Goal: Find specific page/section: Find specific page/section

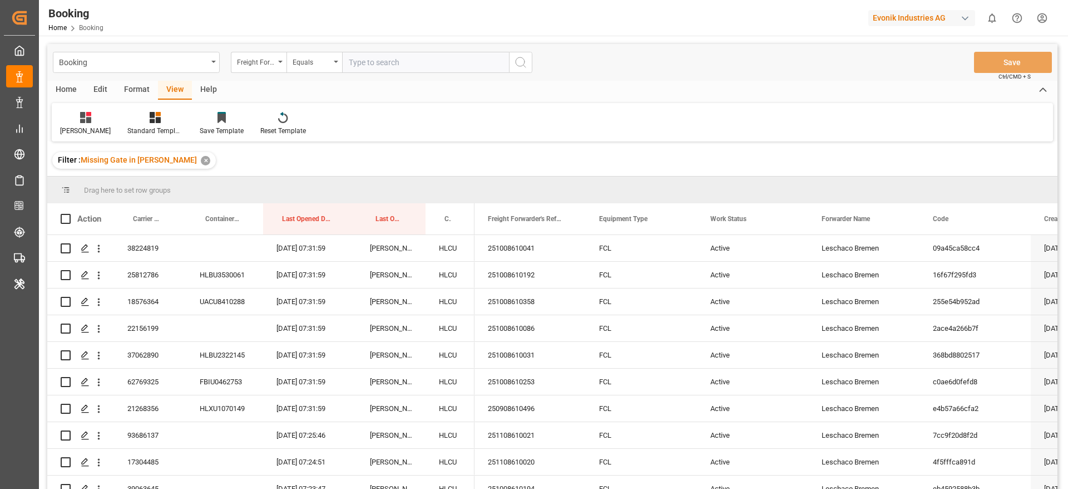
click at [142, 97] on div "Format" at bounding box center [137, 90] width 42 height 19
click at [64, 122] on div at bounding box center [76, 117] width 33 height 12
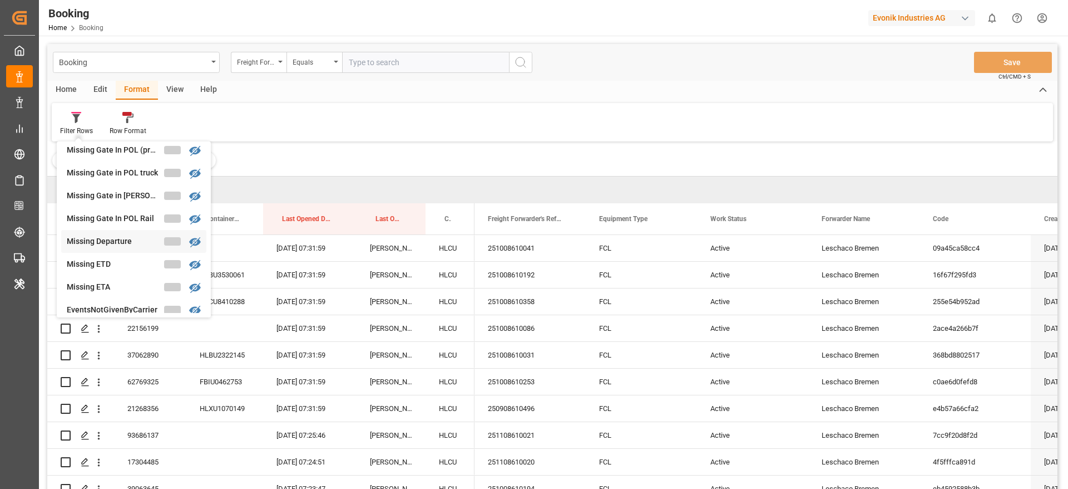
scroll to position [171, 0]
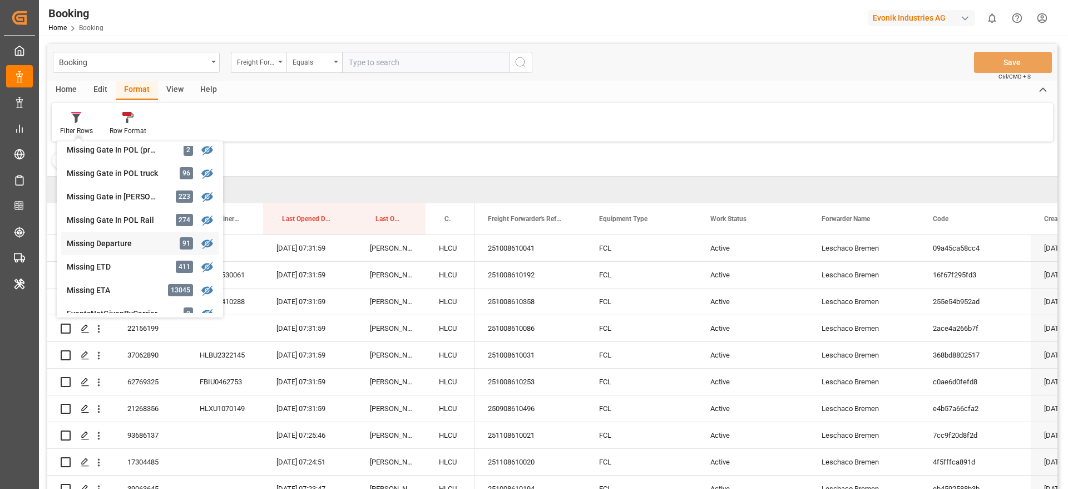
click at [132, 245] on div "Missing Departure" at bounding box center [115, 244] width 97 height 12
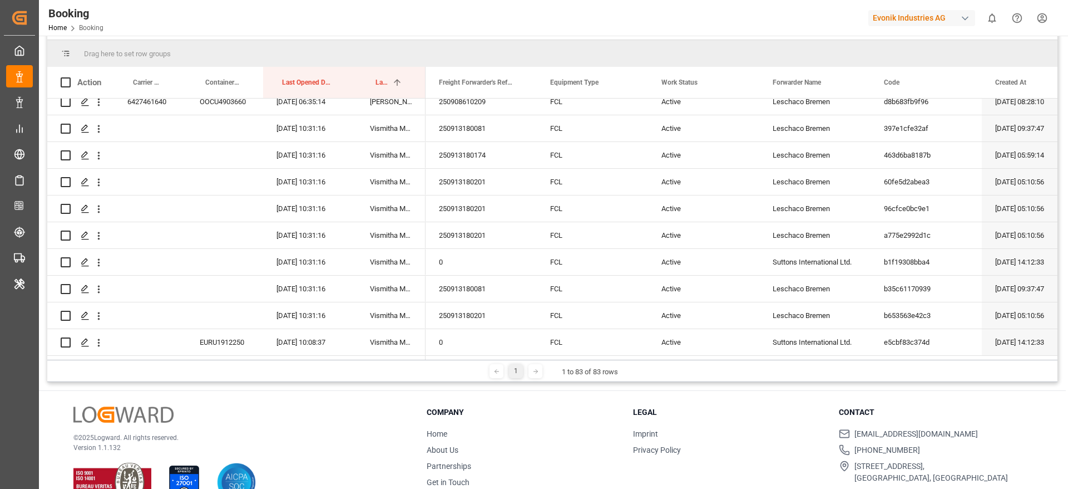
scroll to position [165, 0]
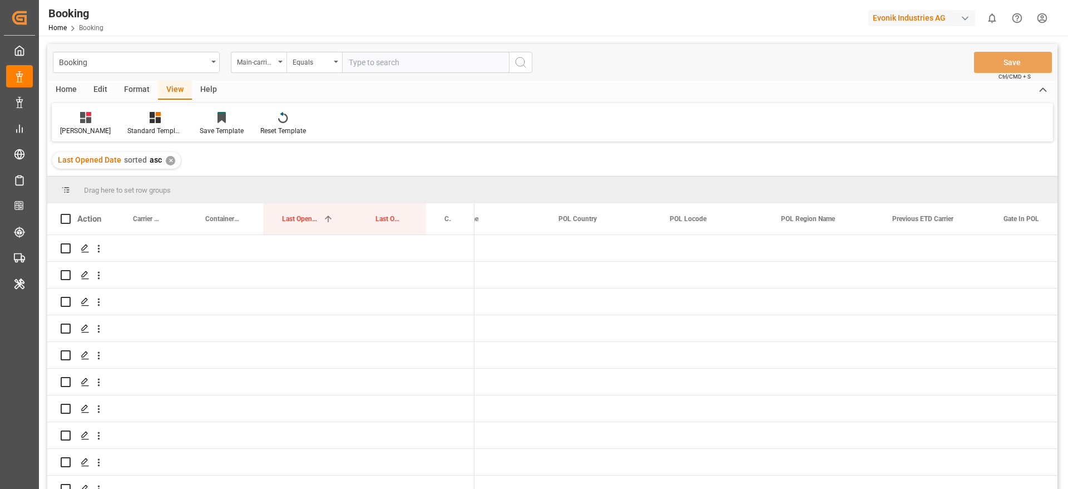
scroll to position [0, 4270]
click at [883, 19] on div "Evonik Industries AG" at bounding box center [922, 18] width 107 height 16
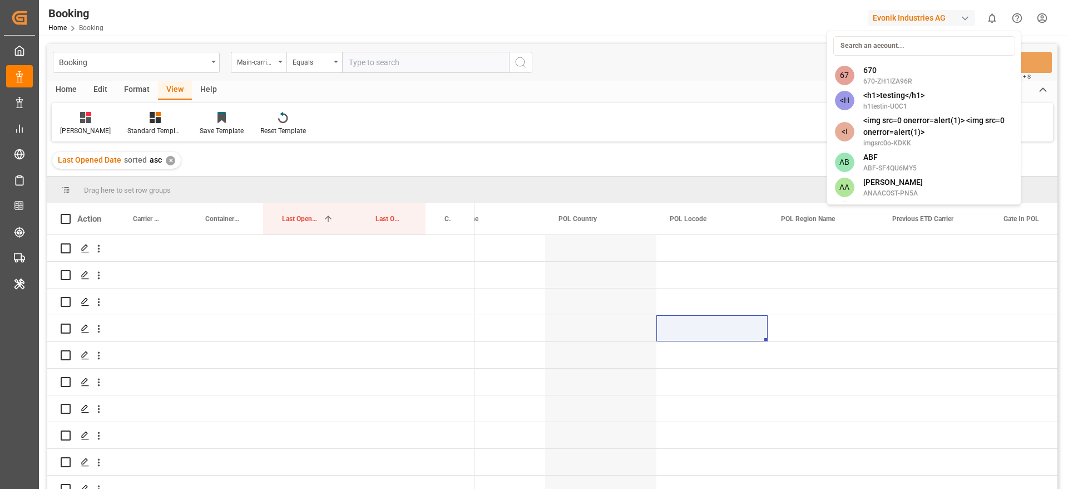
click at [880, 47] on input at bounding box center [925, 45] width 182 height 19
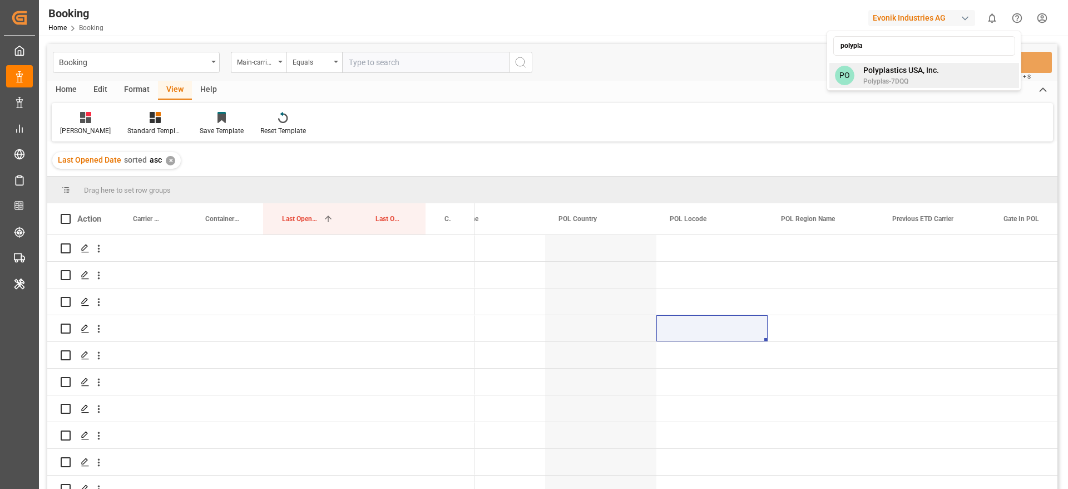
type input "polypla"
click at [930, 73] on span "Polyplastics USA, Inc." at bounding box center [902, 71] width 76 height 12
